Goal: Task Accomplishment & Management: Use online tool/utility

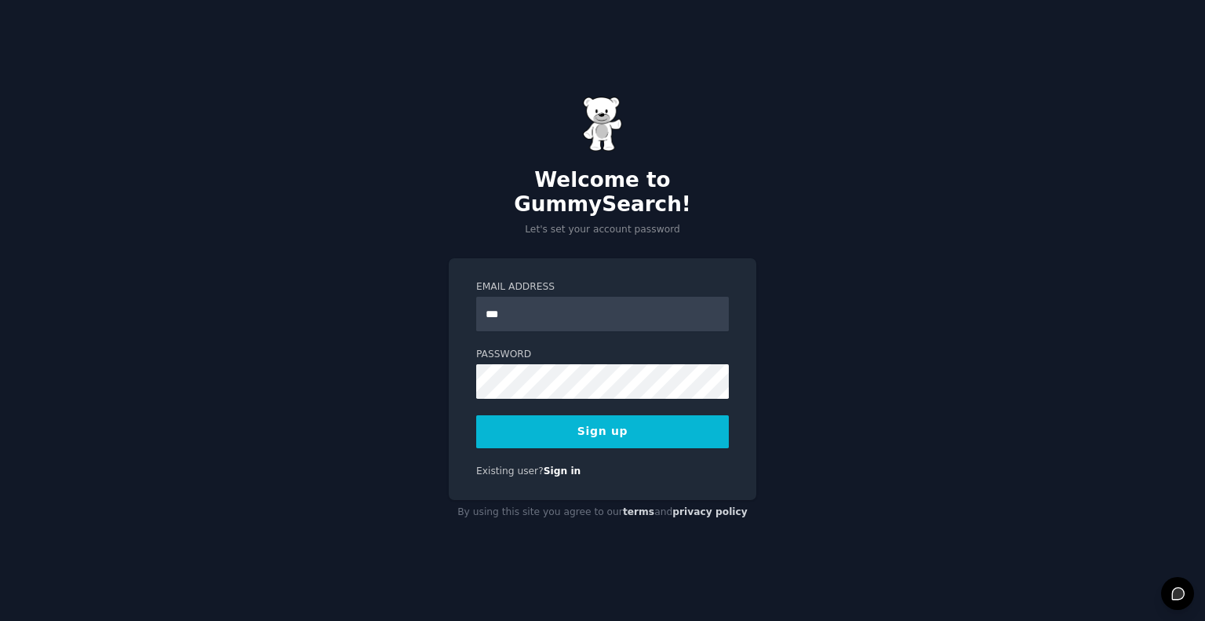
type input "**********"
click at [574, 421] on button "Sign up" at bounding box center [602, 431] width 253 height 33
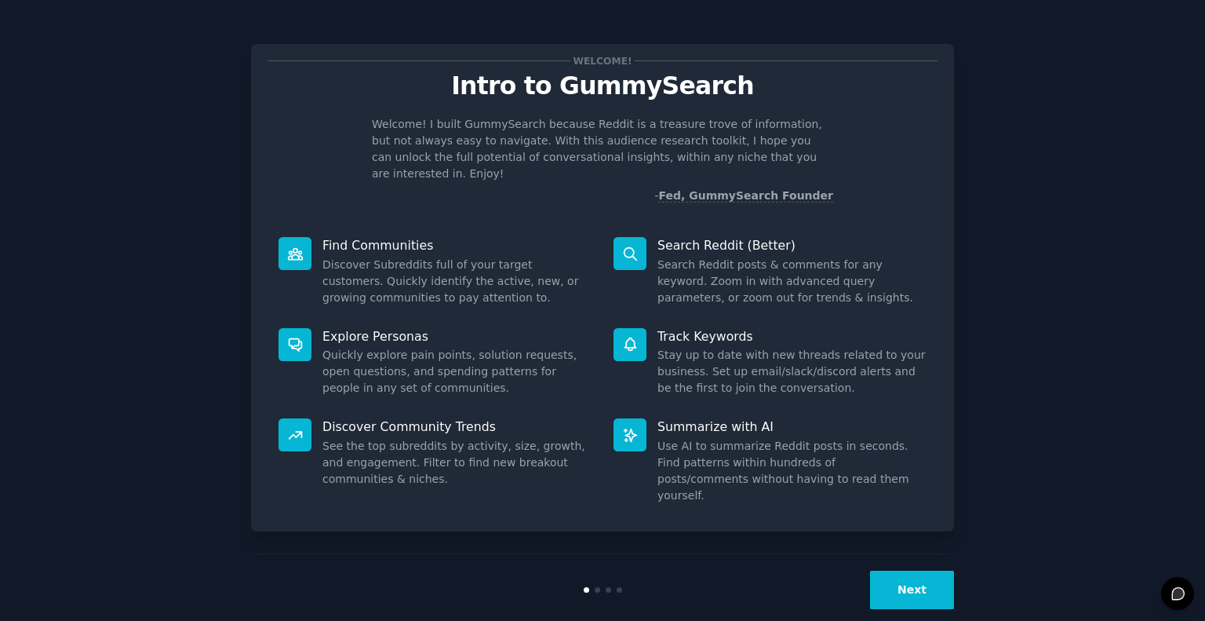
click at [905, 570] on button "Next" at bounding box center [912, 589] width 84 height 38
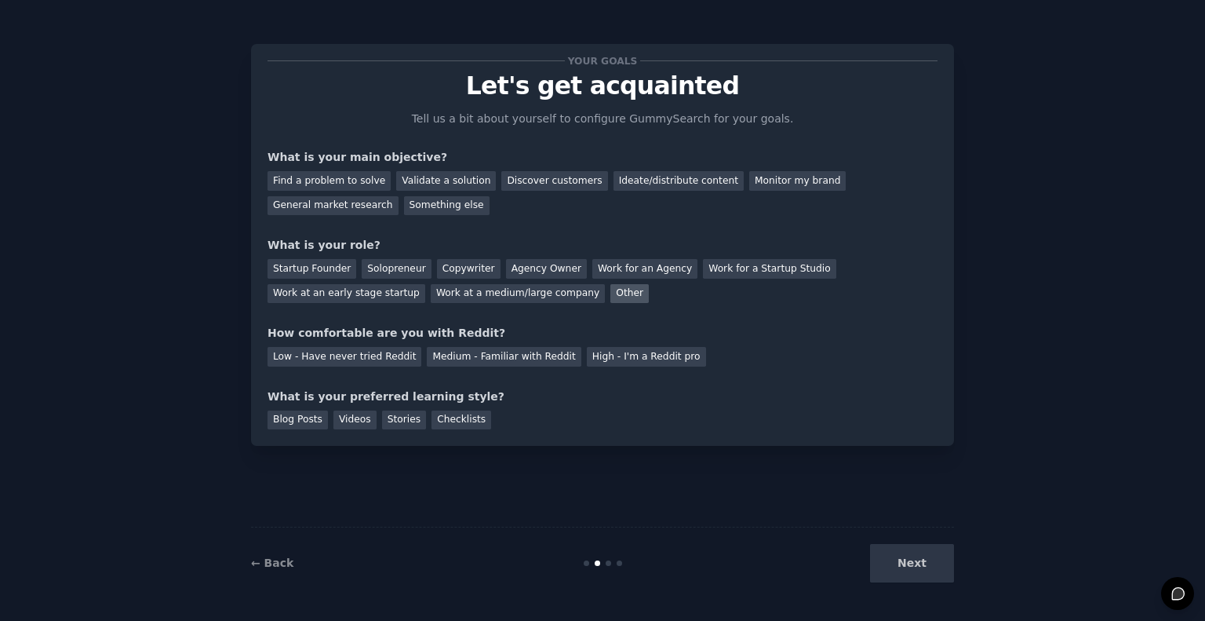
click at [610, 295] on div "Other" at bounding box center [629, 294] width 38 height 20
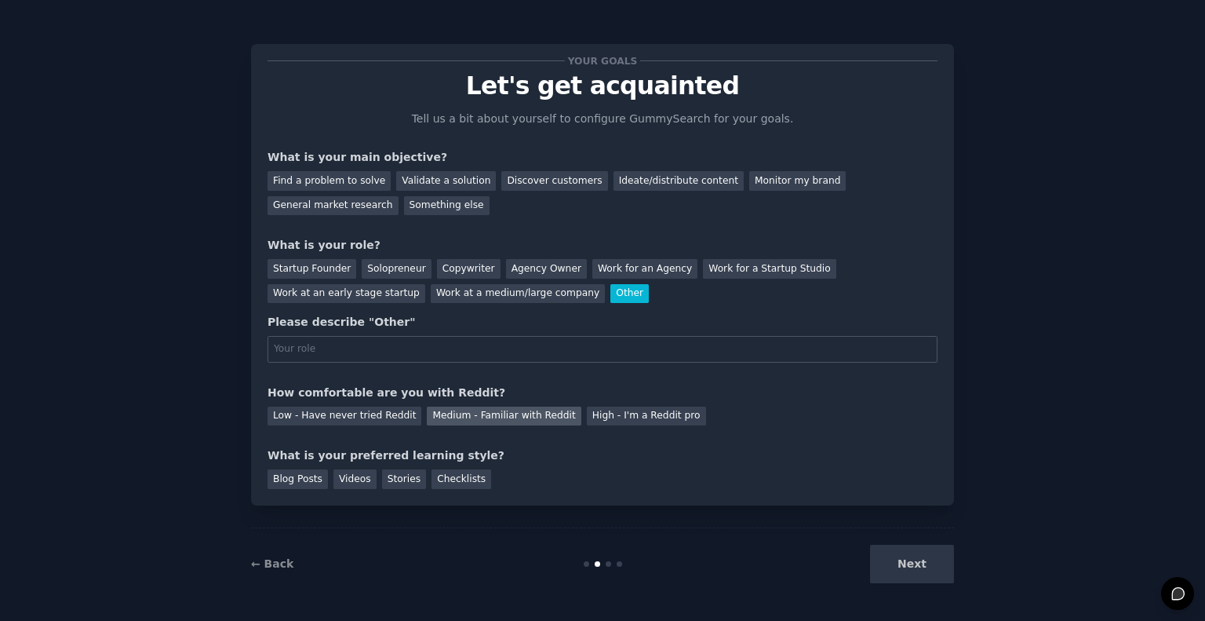
click at [477, 418] on div "Medium - Familiar with Reddit" at bounding box center [504, 416] width 154 height 20
click at [277, 552] on div "← Back Next" at bounding box center [602, 563] width 703 height 72
click at [278, 564] on link "← Back" at bounding box center [272, 563] width 42 height 13
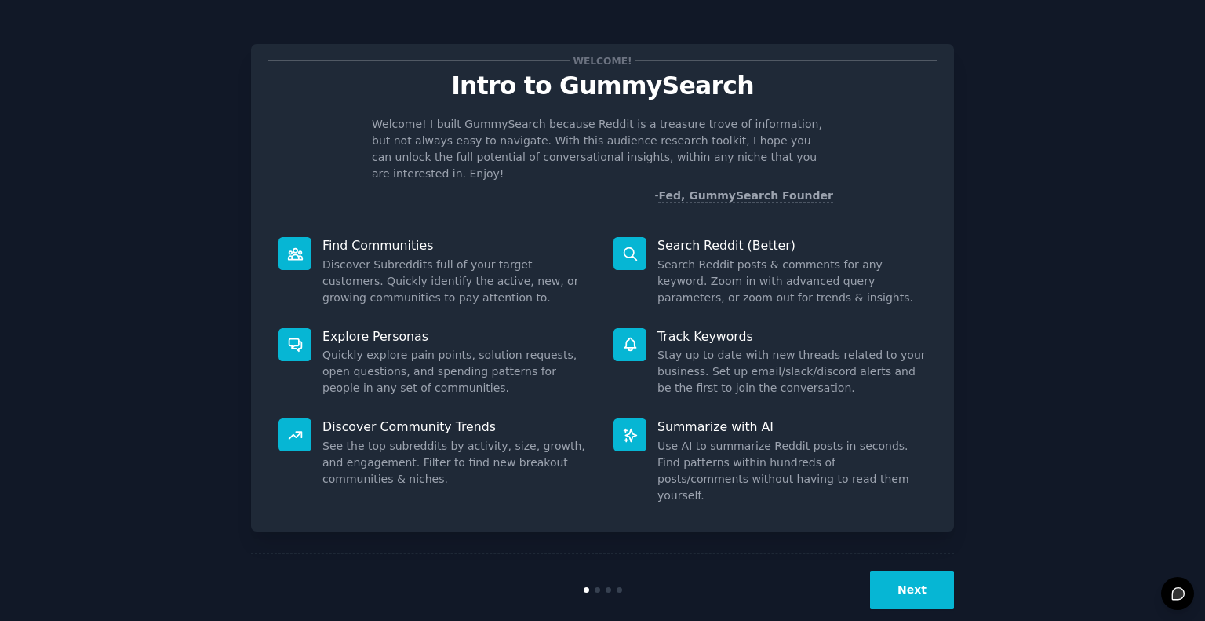
click at [921, 570] on button "Next" at bounding box center [912, 589] width 84 height 38
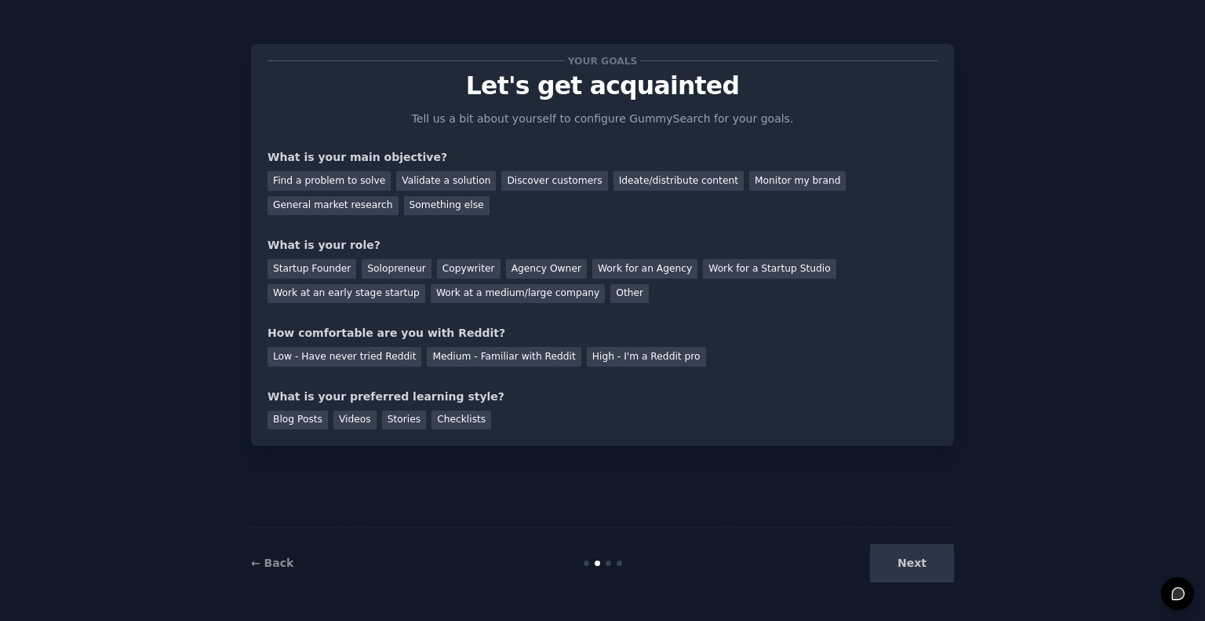
click at [921, 561] on div "Next" at bounding box center [837, 563] width 235 height 38
click at [913, 566] on div "Next" at bounding box center [837, 563] width 235 height 38
click at [631, 180] on div "Ideate/distribute content" at bounding box center [679, 181] width 130 height 20
click at [399, 196] on div "General market research" at bounding box center [333, 206] width 131 height 20
click at [404, 207] on div "Something else" at bounding box center [447, 206] width 86 height 20
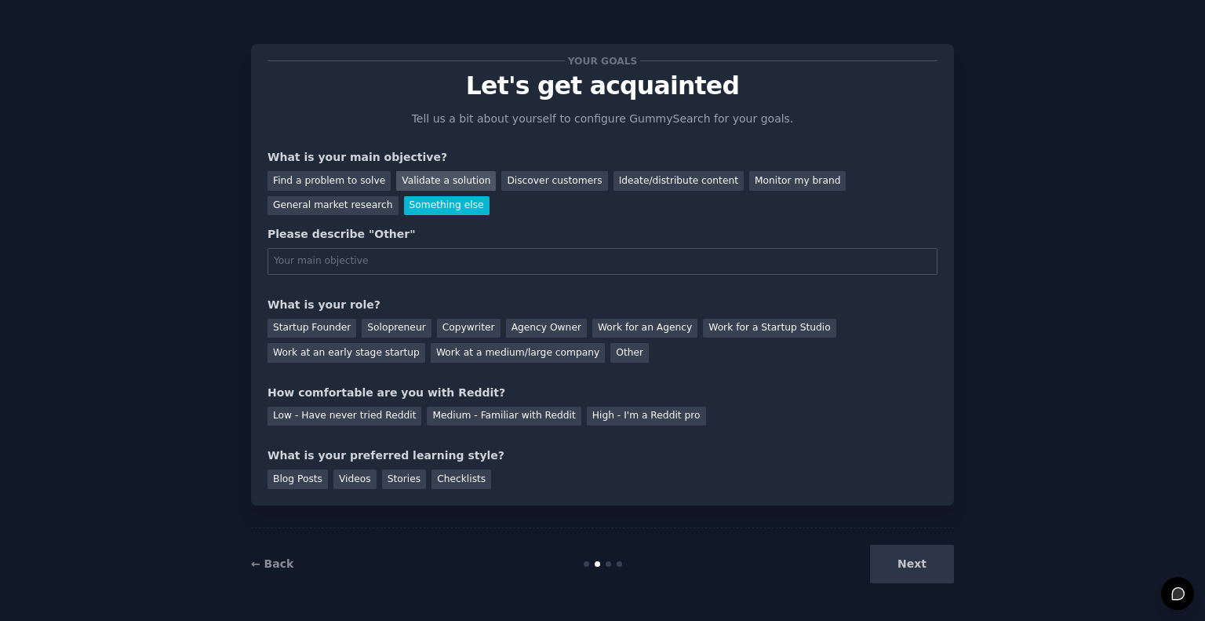
click at [410, 177] on div "Validate a solution" at bounding box center [446, 181] width 100 height 20
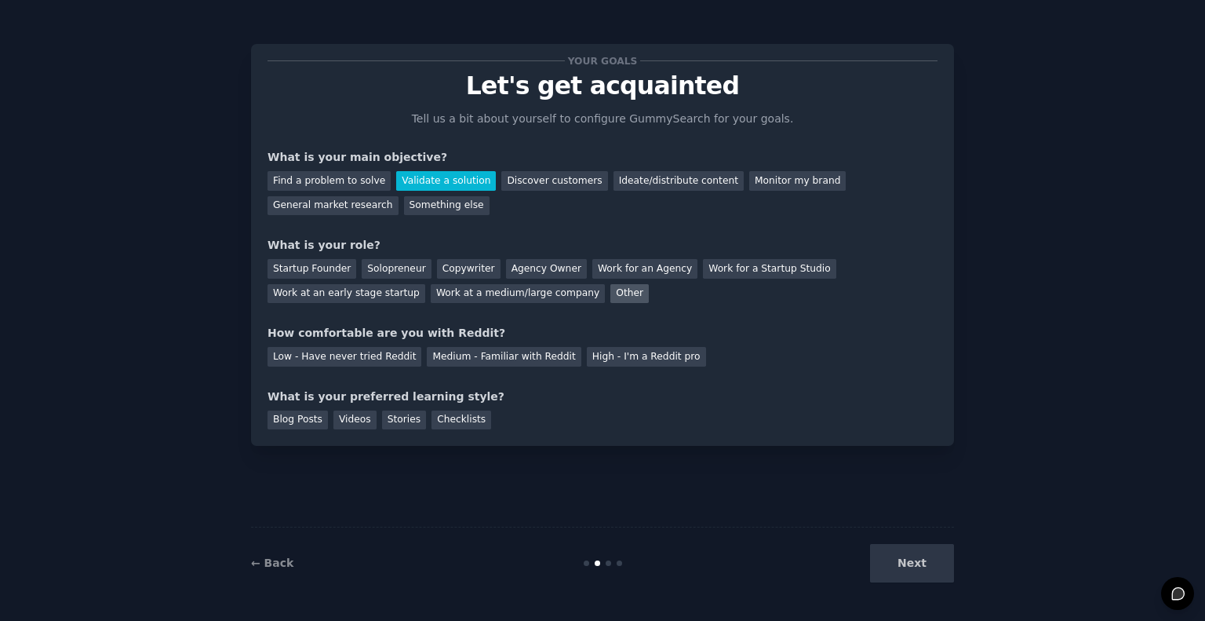
click at [610, 290] on div "Other" at bounding box center [629, 294] width 38 height 20
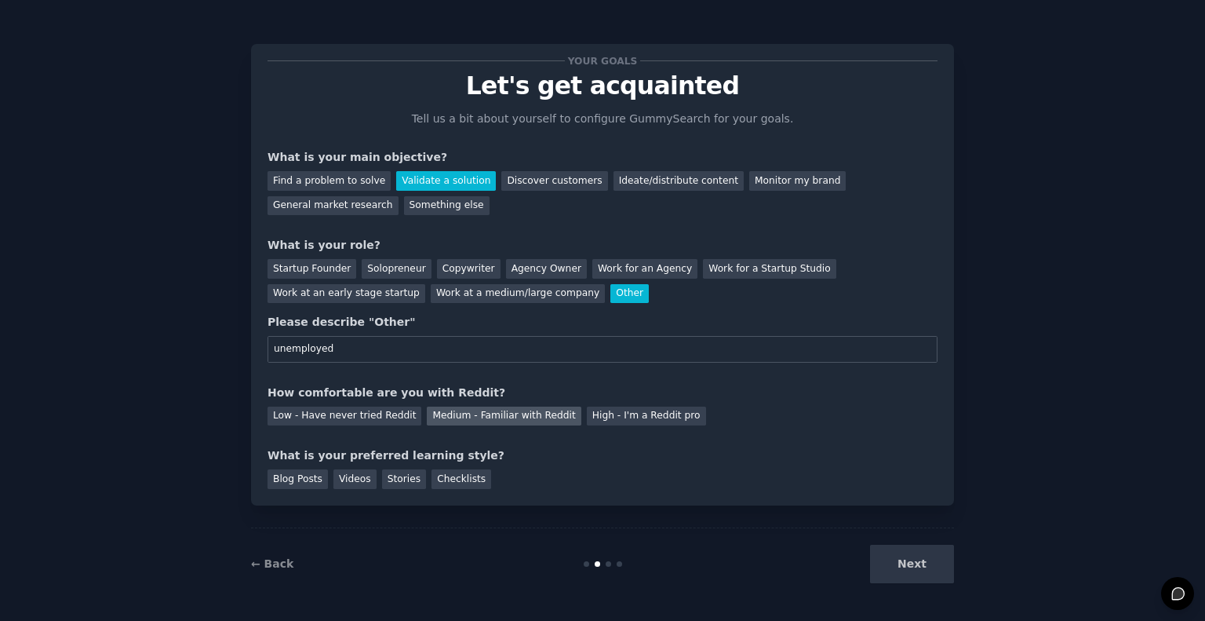
type input "unemployed"
click at [462, 416] on div "Medium - Familiar with Reddit" at bounding box center [504, 416] width 154 height 20
click at [450, 484] on div "Checklists" at bounding box center [462, 479] width 60 height 20
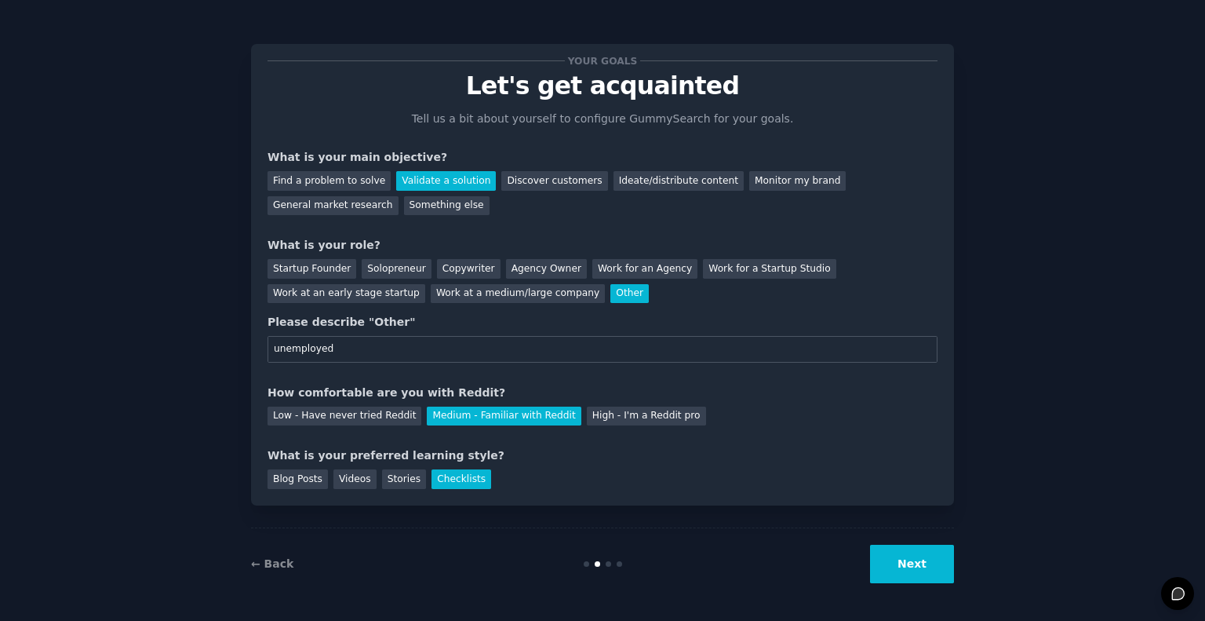
click at [907, 567] on button "Next" at bounding box center [912, 564] width 84 height 38
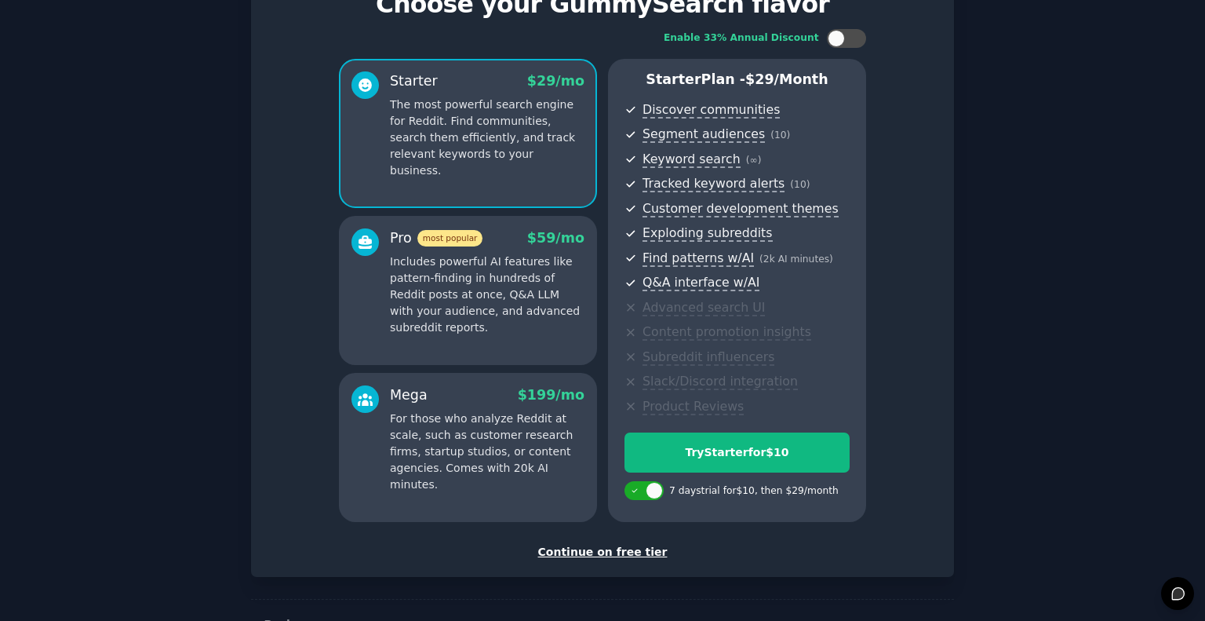
scroll to position [79, 0]
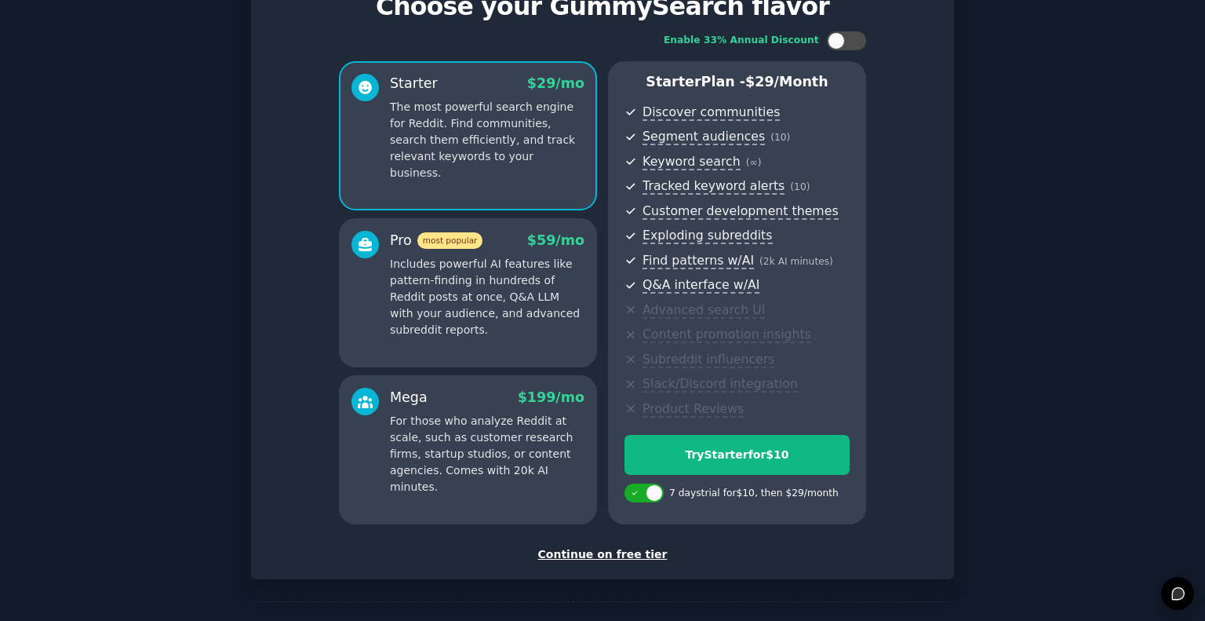
click at [616, 548] on div "Continue on free tier" at bounding box center [603, 554] width 670 height 16
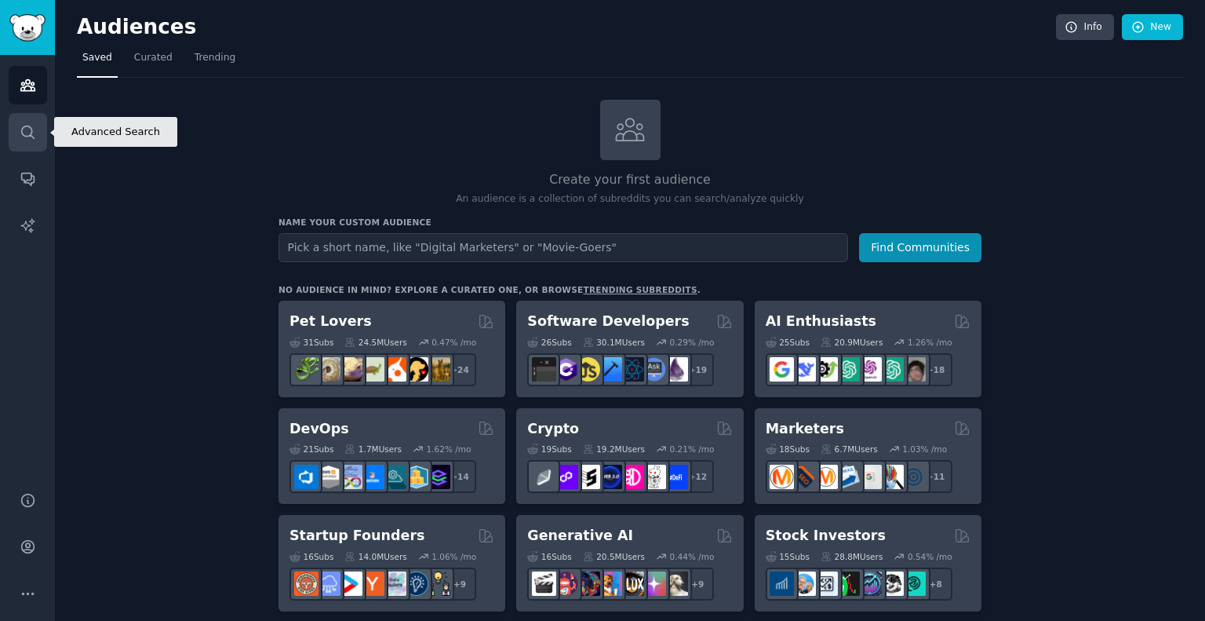
click at [29, 128] on icon "Sidebar" at bounding box center [28, 132] width 16 height 16
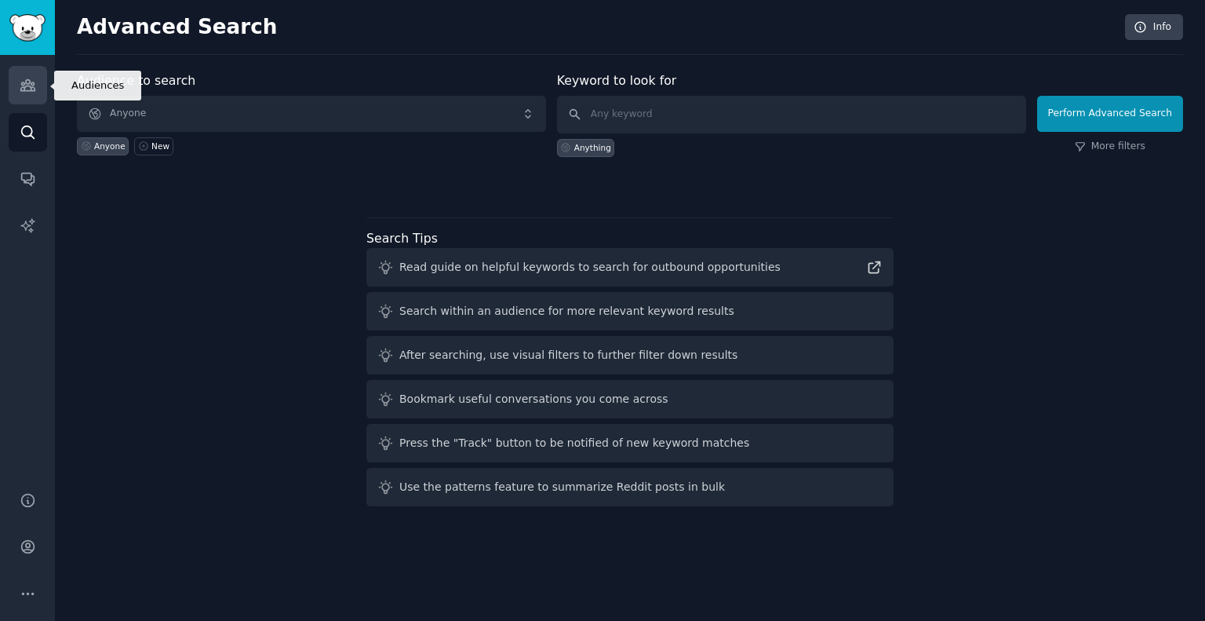
click at [27, 84] on icon "Sidebar" at bounding box center [28, 85] width 16 height 16
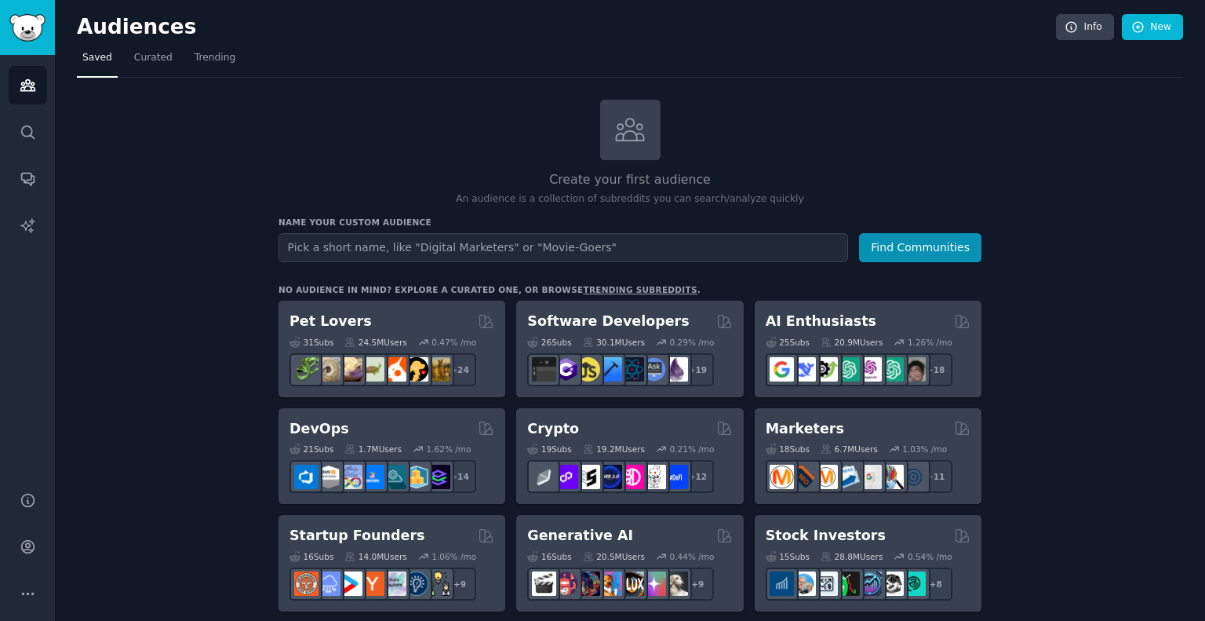
click at [574, 250] on input "text" at bounding box center [564, 247] width 570 height 29
type input "Home Organizer"
click at [859, 233] on button "Find Communities" at bounding box center [920, 247] width 122 height 29
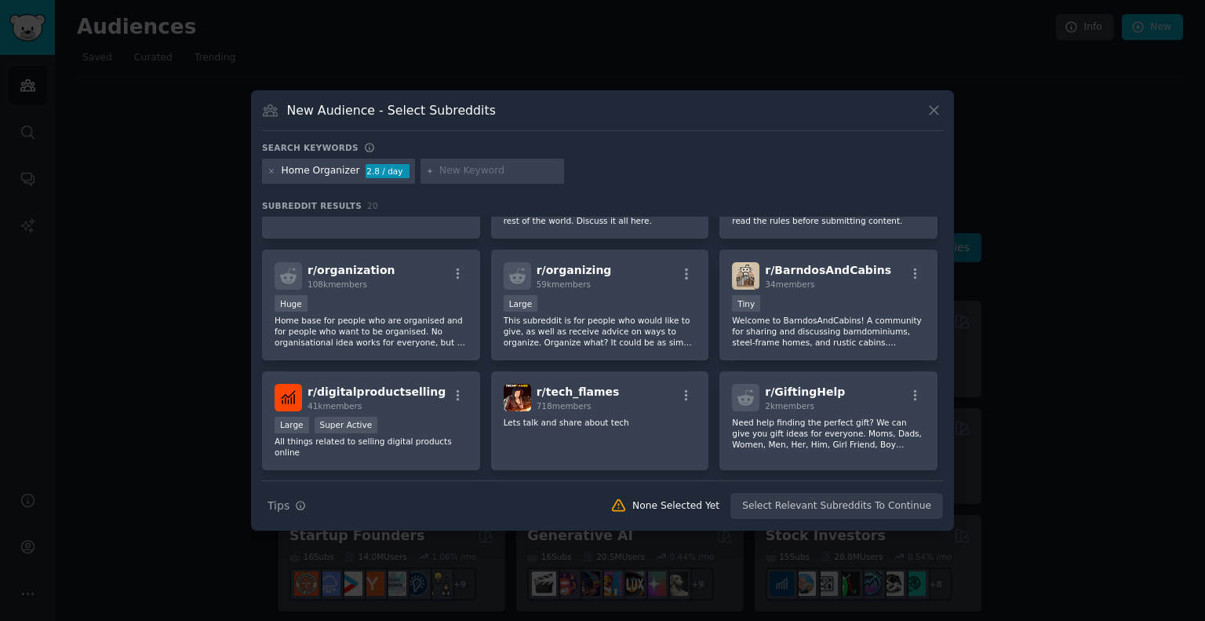
scroll to position [297, 0]
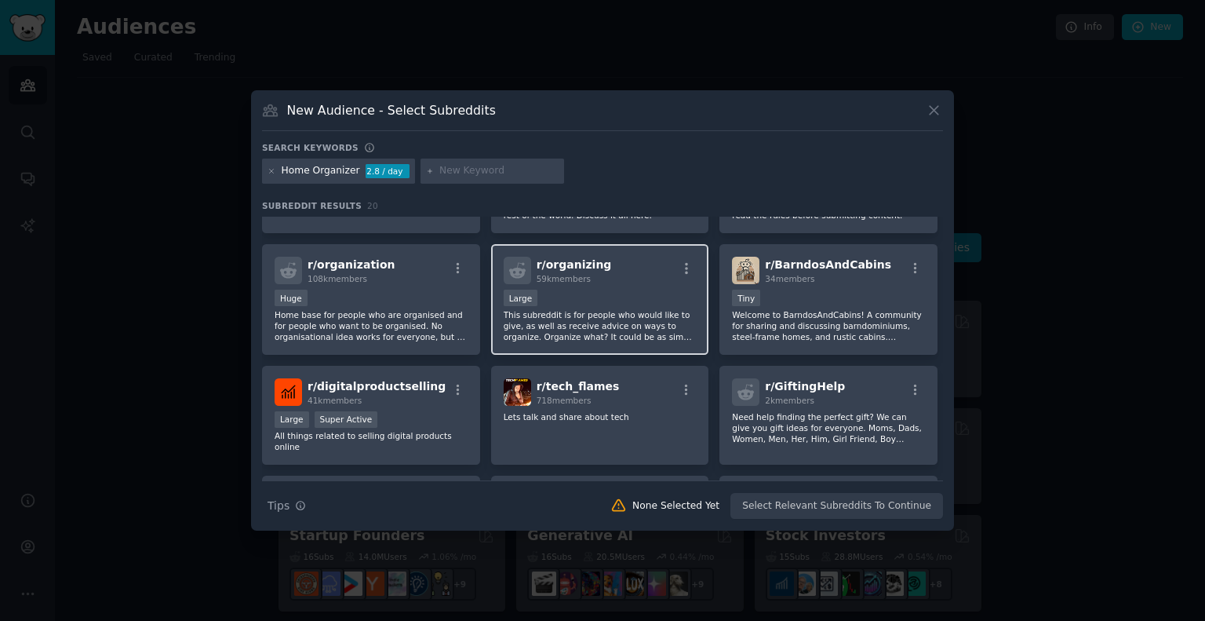
click at [567, 315] on p "This subreddit is for people who would like to give, as well as receive advice …" at bounding box center [600, 325] width 193 height 33
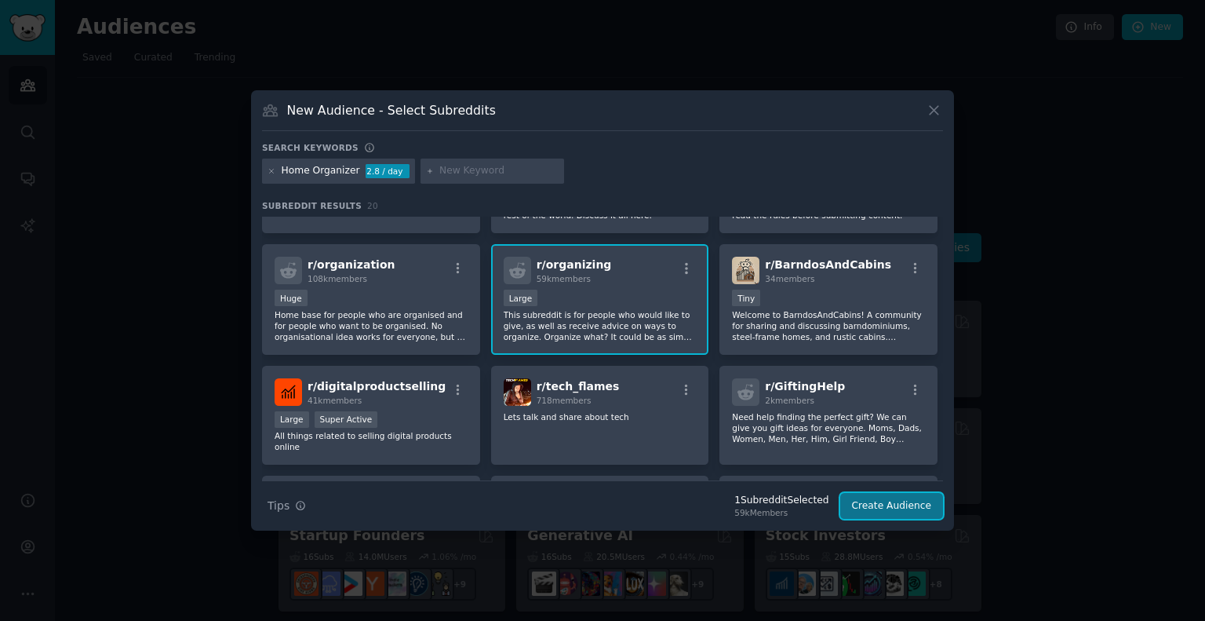
click at [891, 504] on button "Create Audience" at bounding box center [892, 506] width 104 height 27
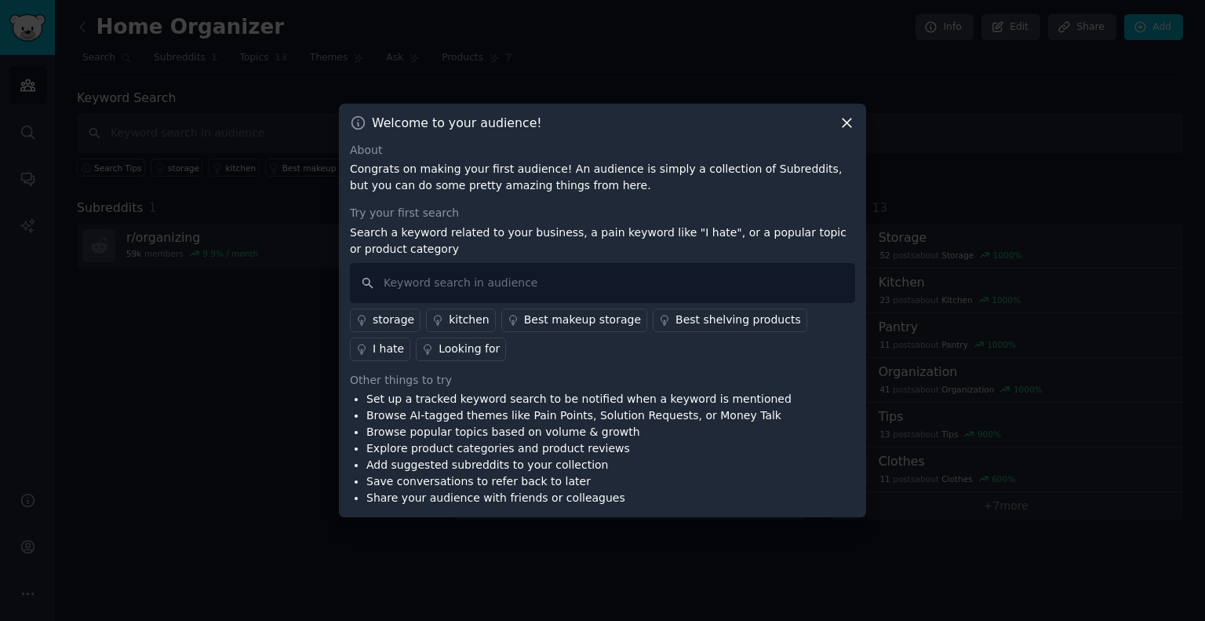
click at [852, 122] on icon at bounding box center [847, 123] width 16 height 16
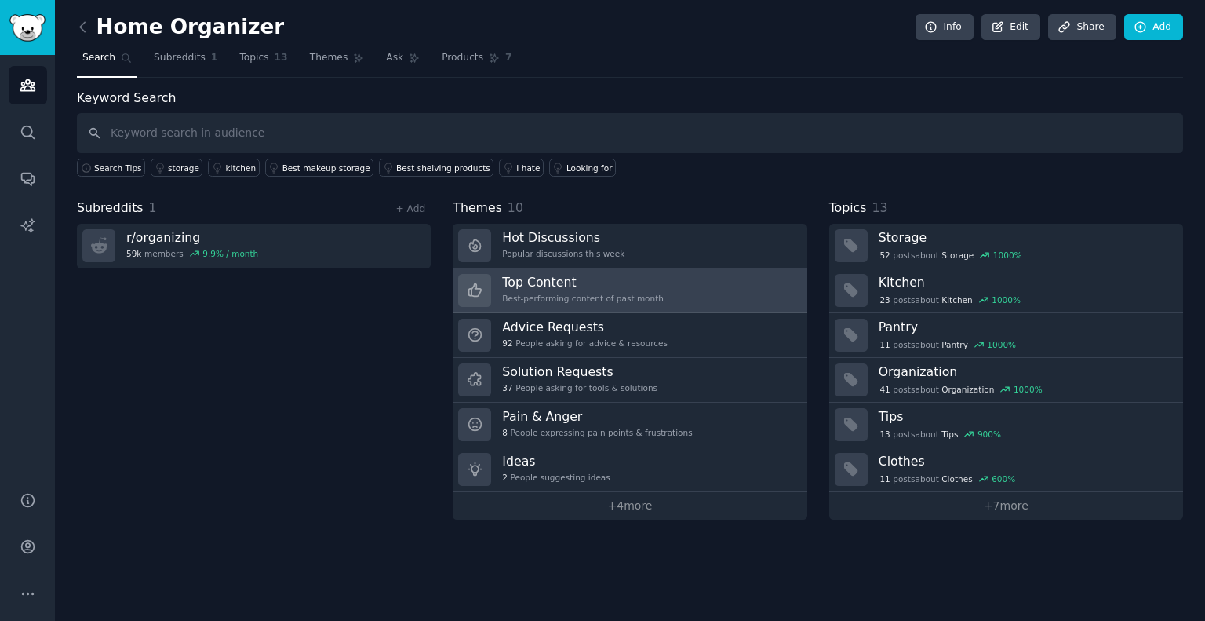
click at [658, 284] on link "Top Content Best-performing content of past month" at bounding box center [630, 290] width 354 height 45
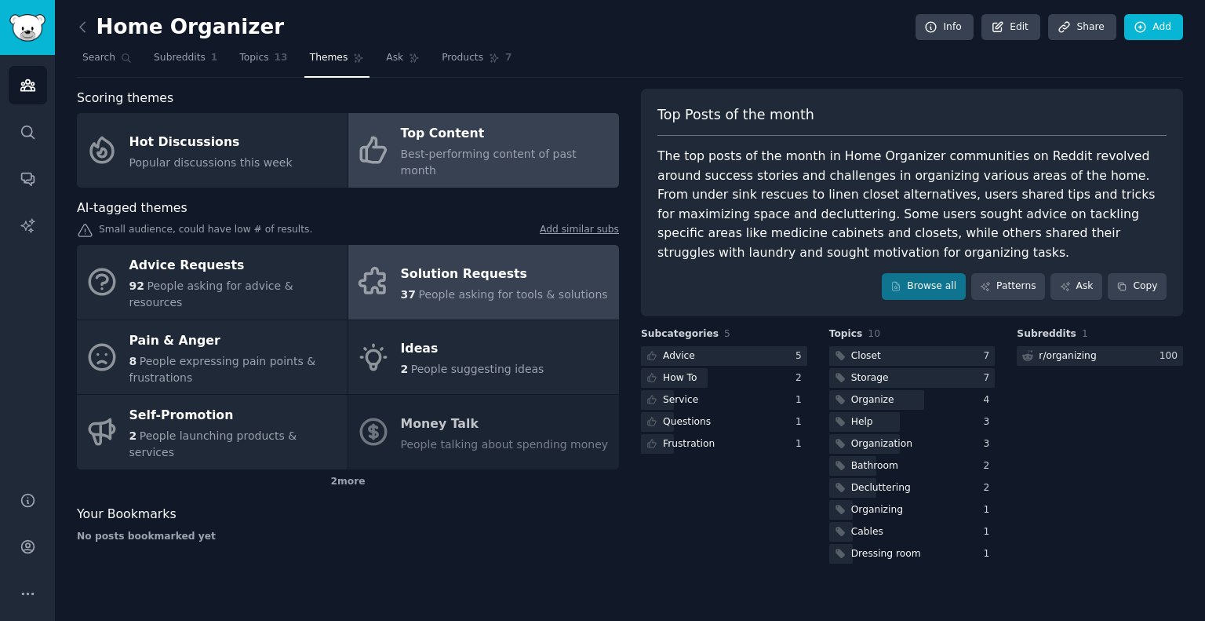
click at [479, 261] on div "Solution Requests" at bounding box center [504, 273] width 207 height 25
